Goal: Find specific page/section: Find specific page/section

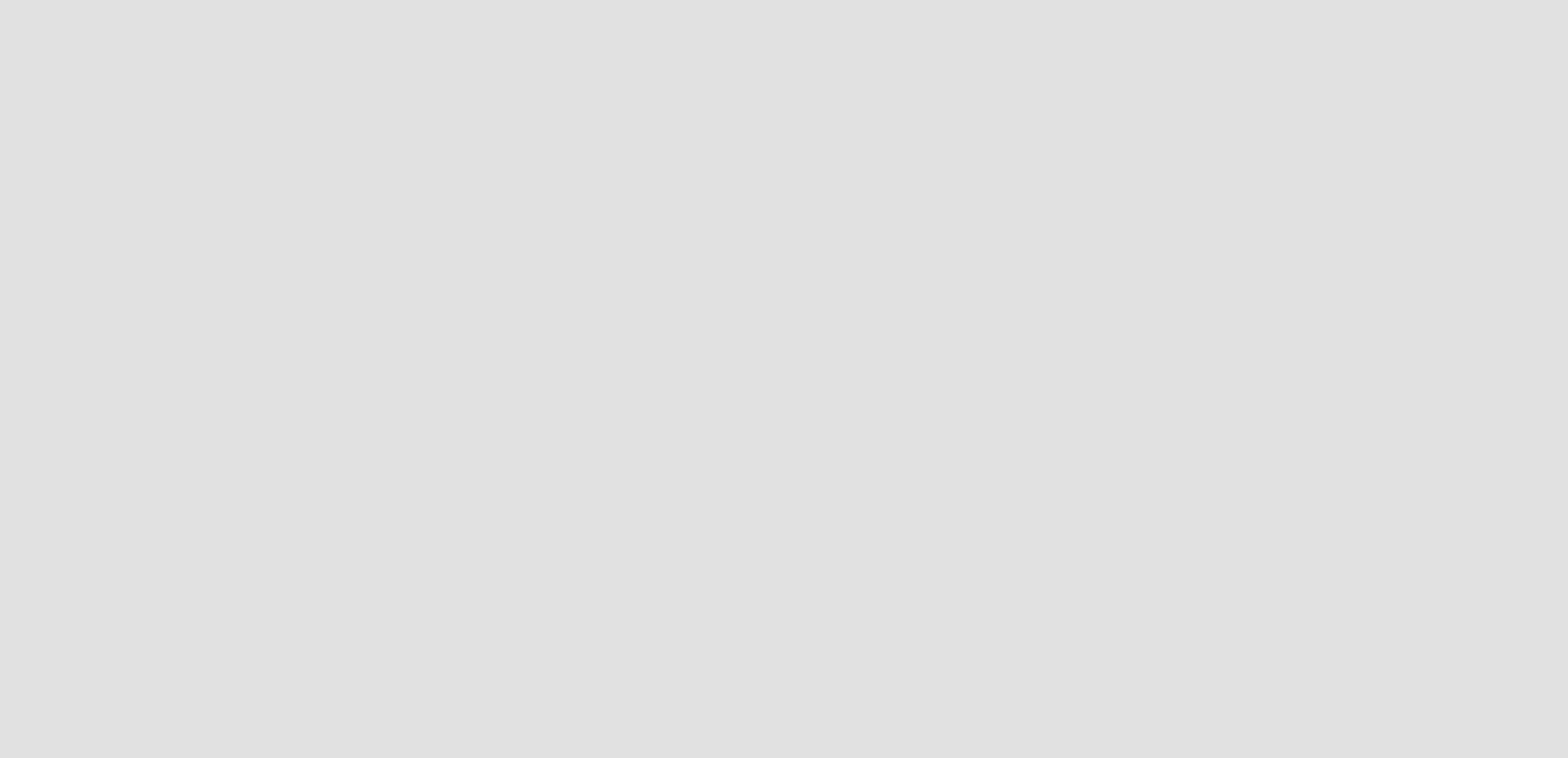
scroll to position [759, 1569]
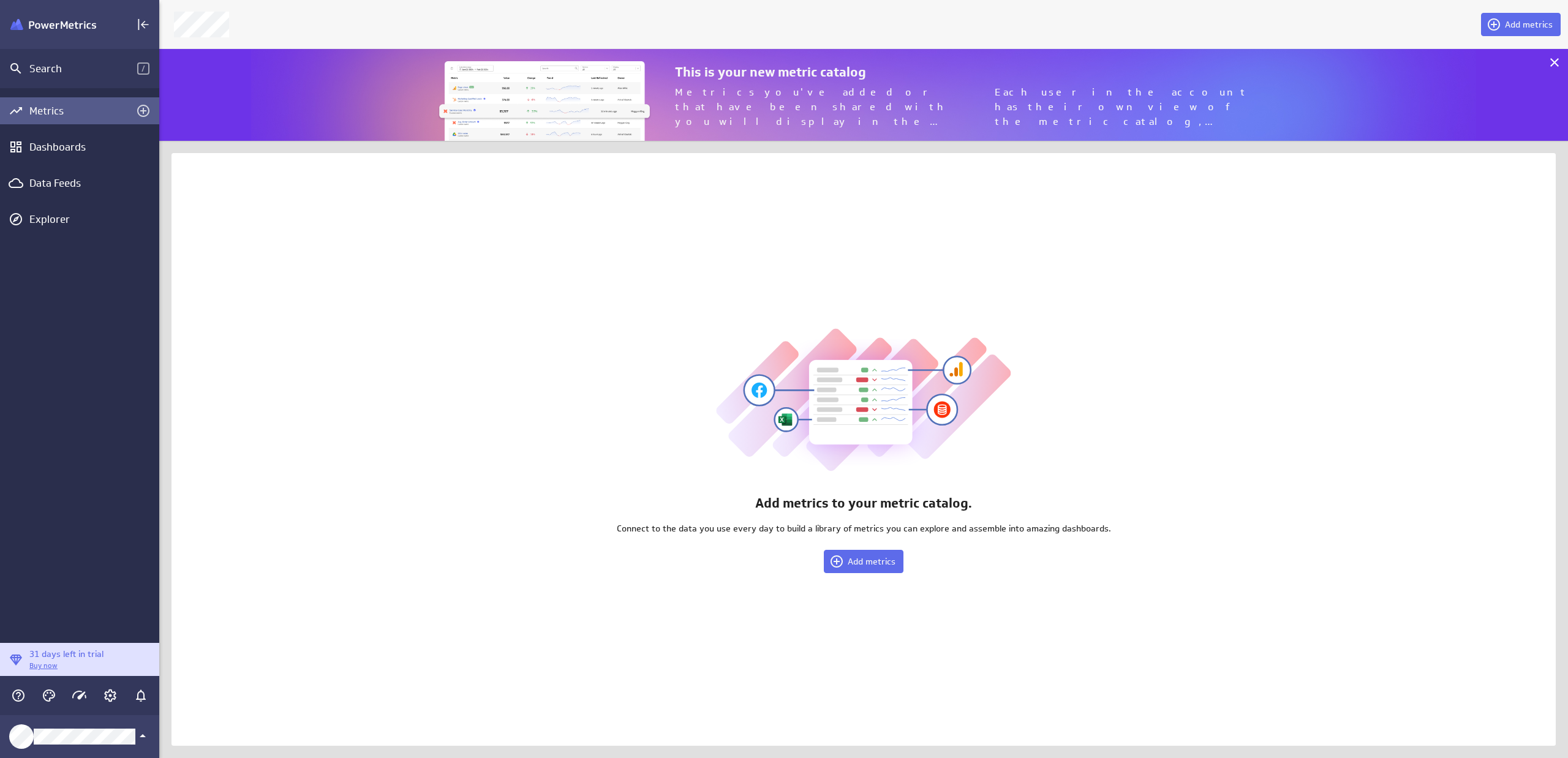
scroll to position [759, 1409]
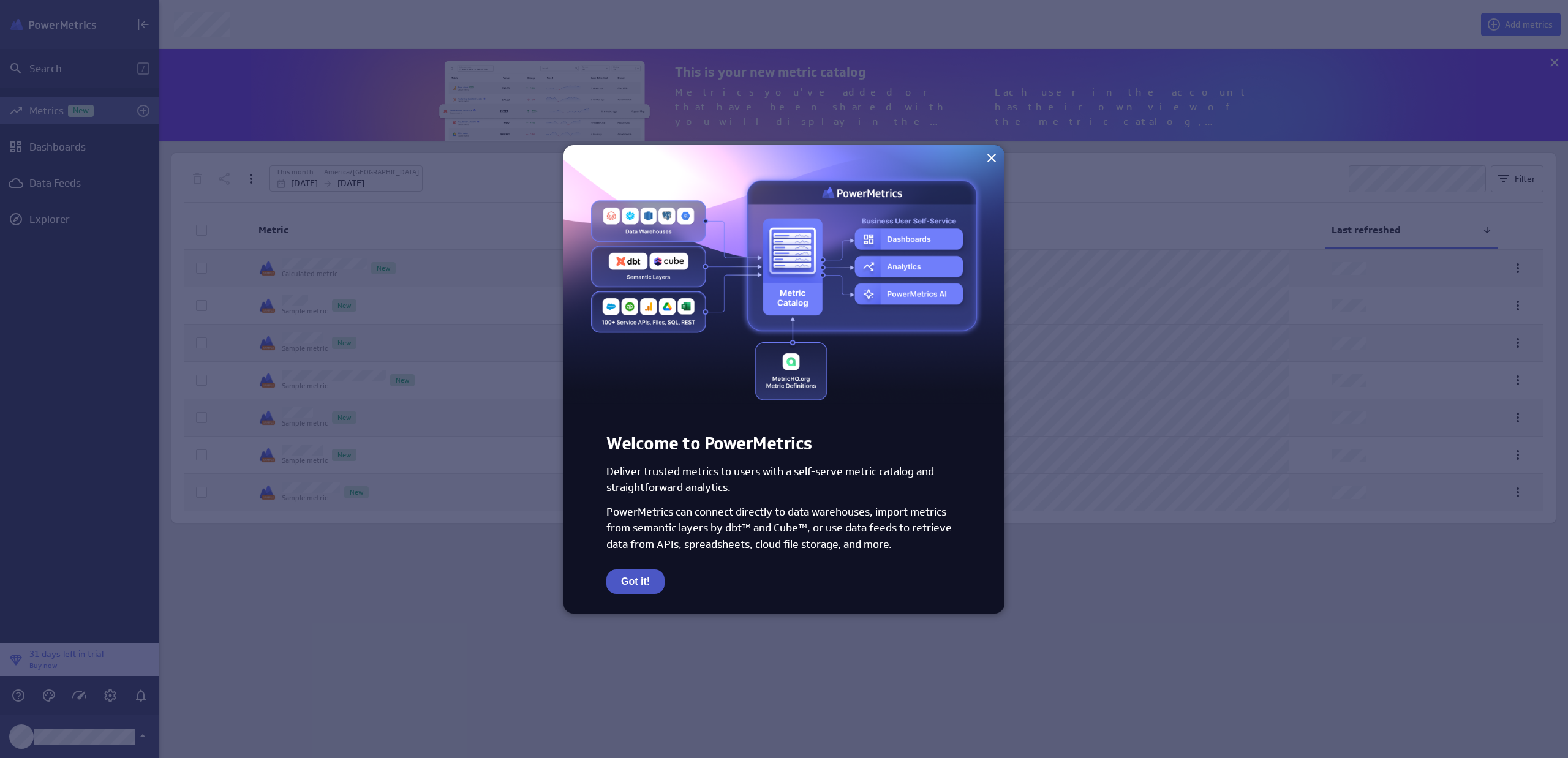
click at [627, 576] on button "Got it!" at bounding box center [636, 582] width 58 height 25
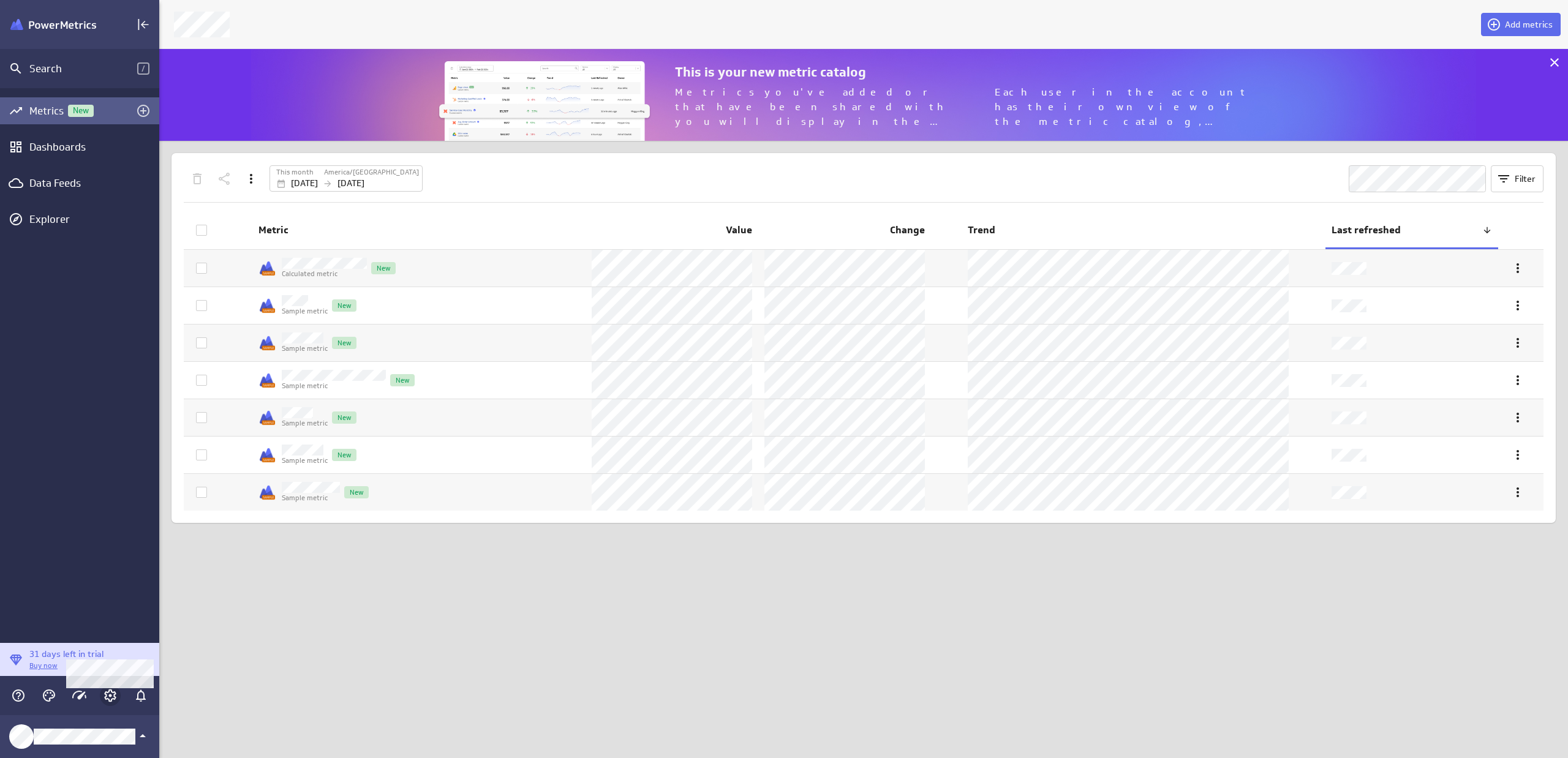
click at [110, 692] on icon "Account and settings" at bounding box center [110, 696] width 15 height 15
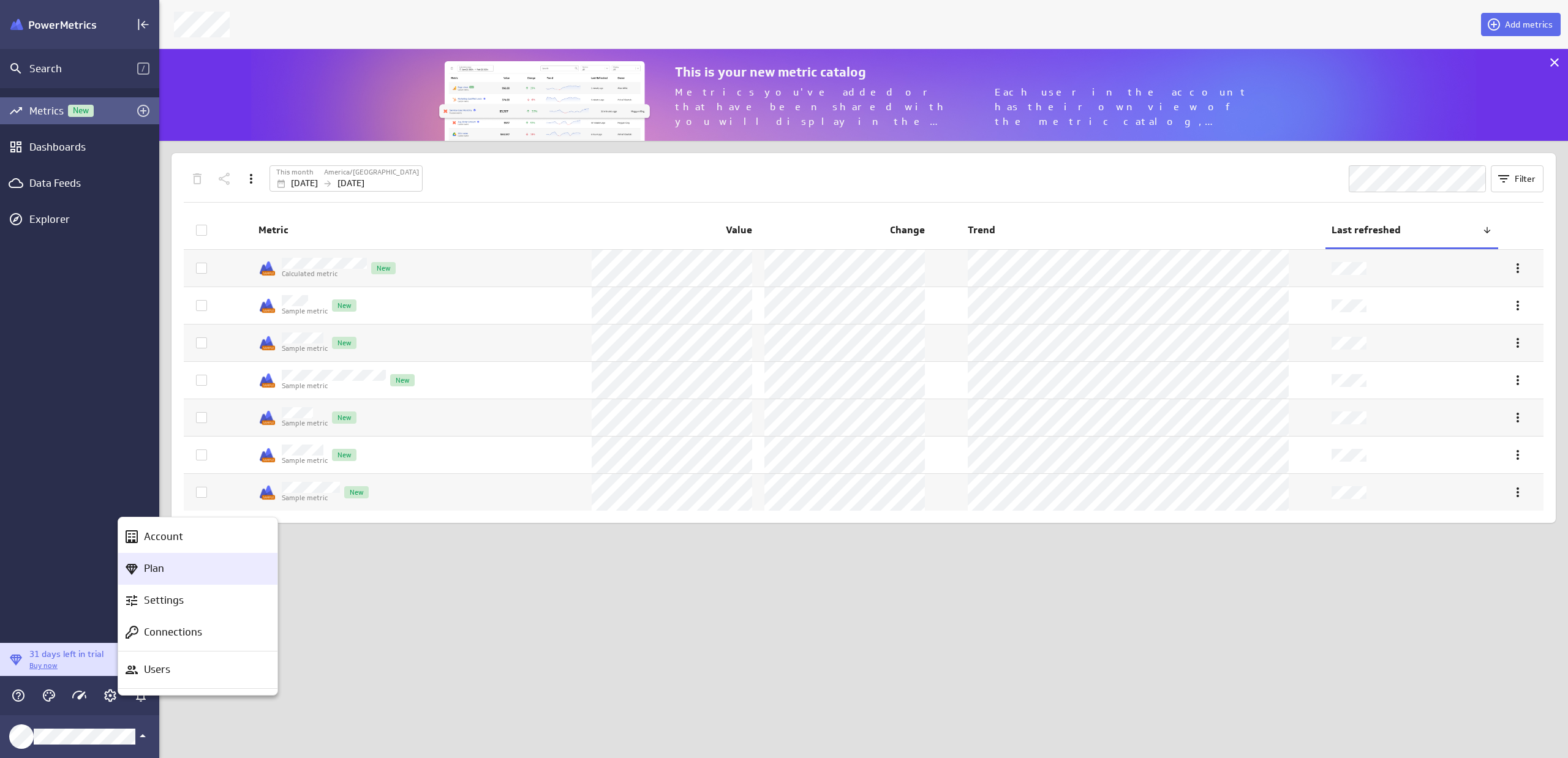
click at [166, 570] on div "Plan" at bounding box center [203, 568] width 129 height 16
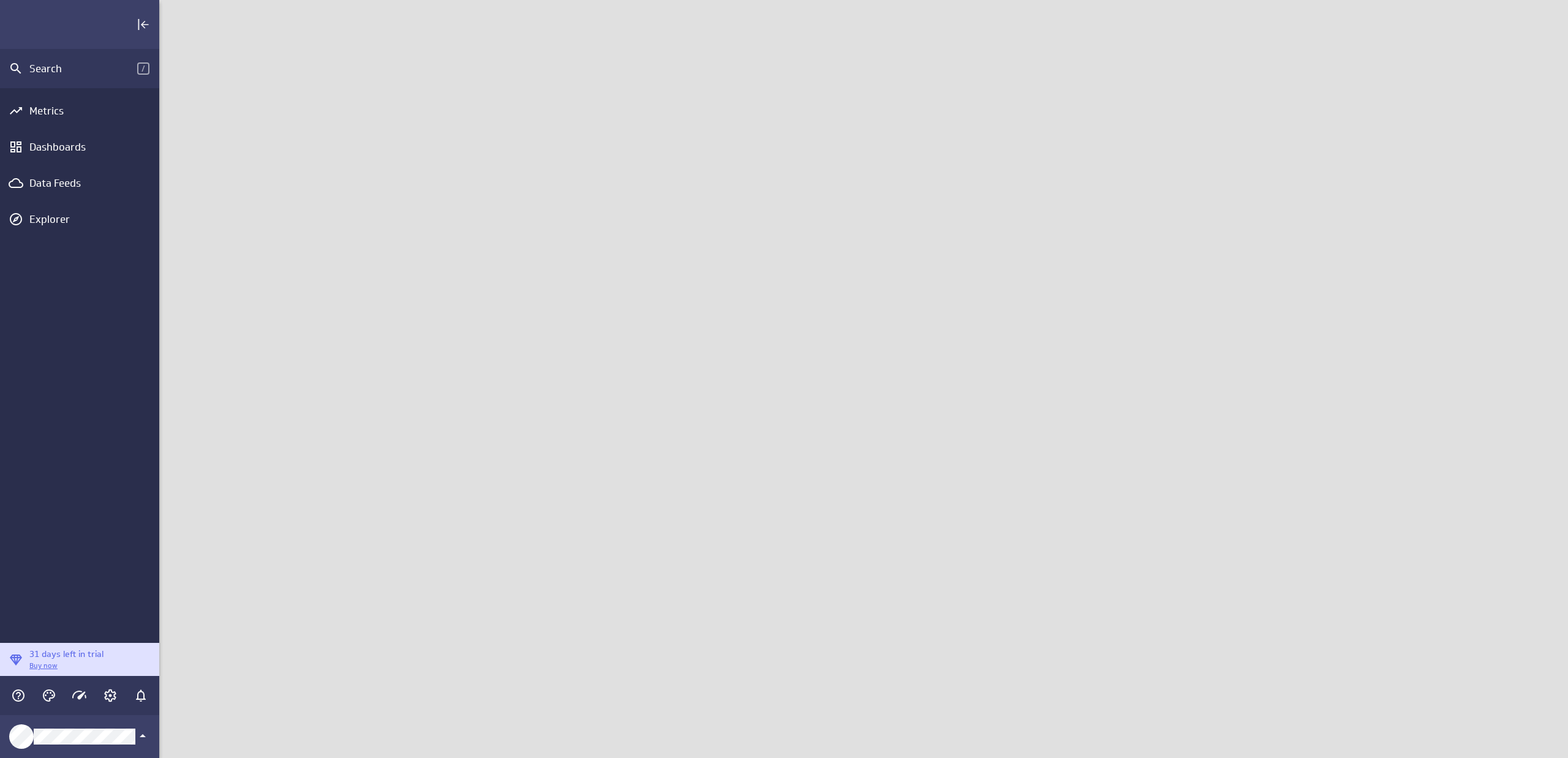
scroll to position [759, 1409]
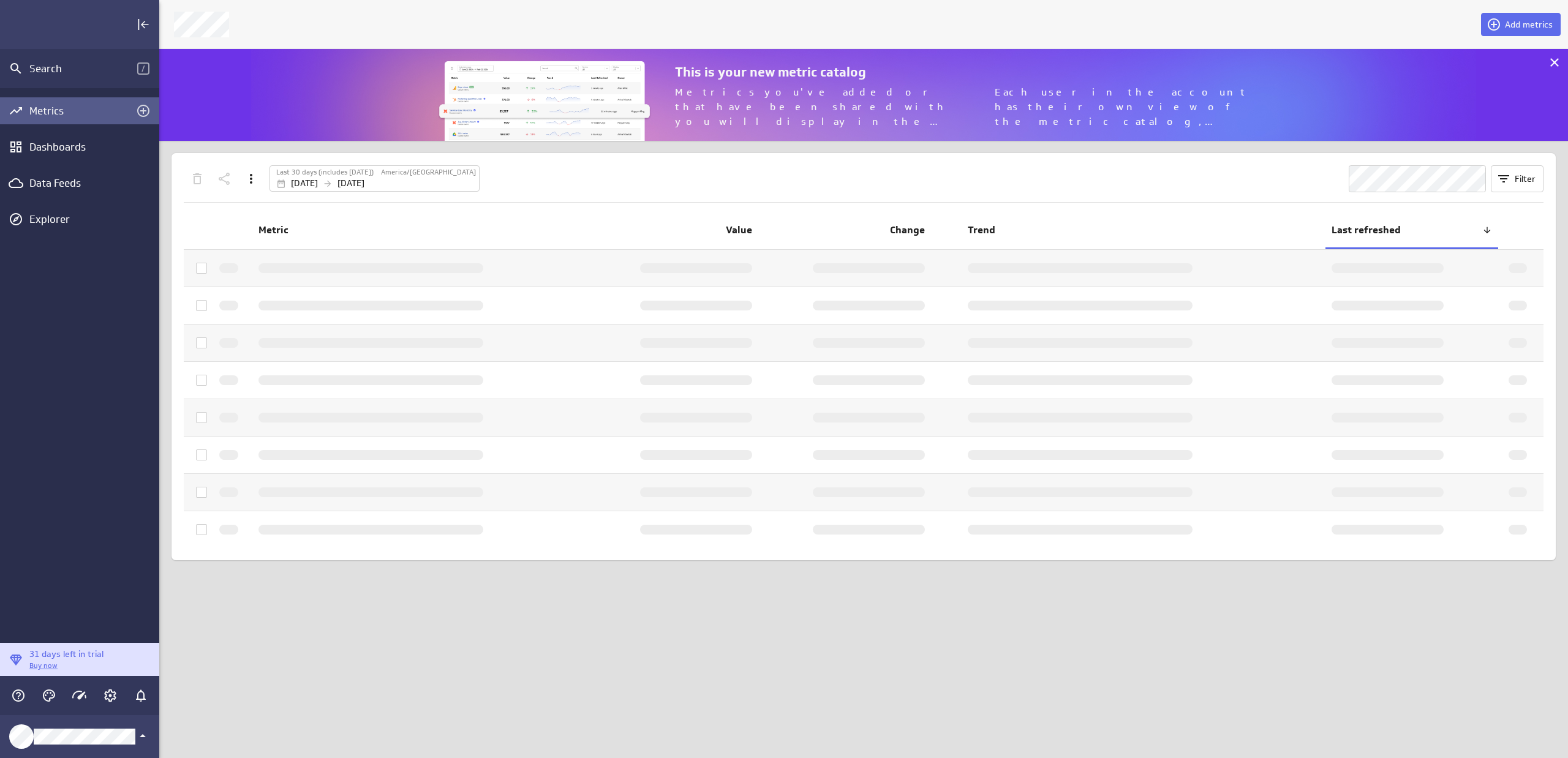
scroll to position [759, 1409]
